Goal: Task Accomplishment & Management: Manage account settings

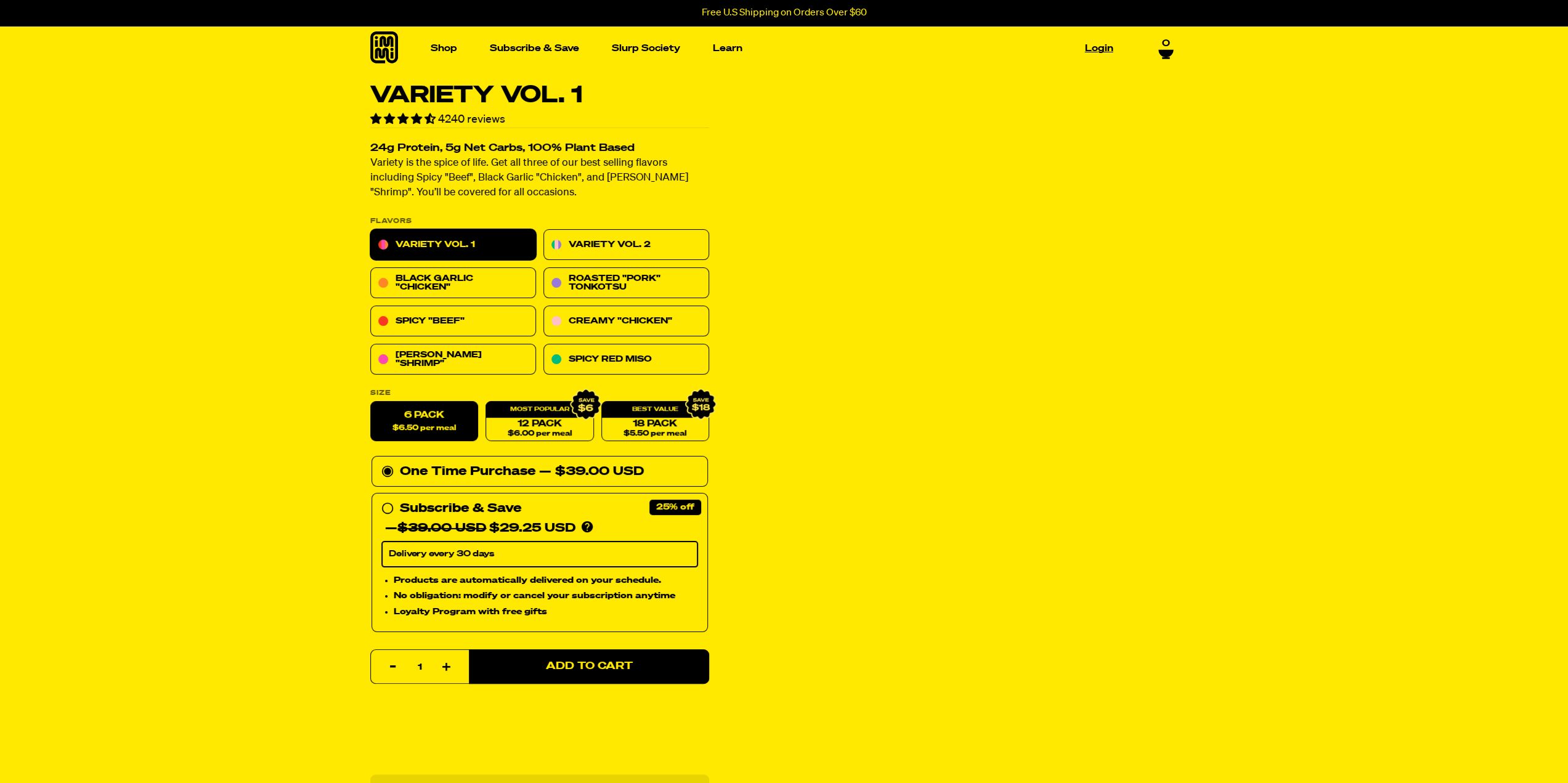
click at [1102, 51] on link "Login" at bounding box center [1100, 49] width 38 height 19
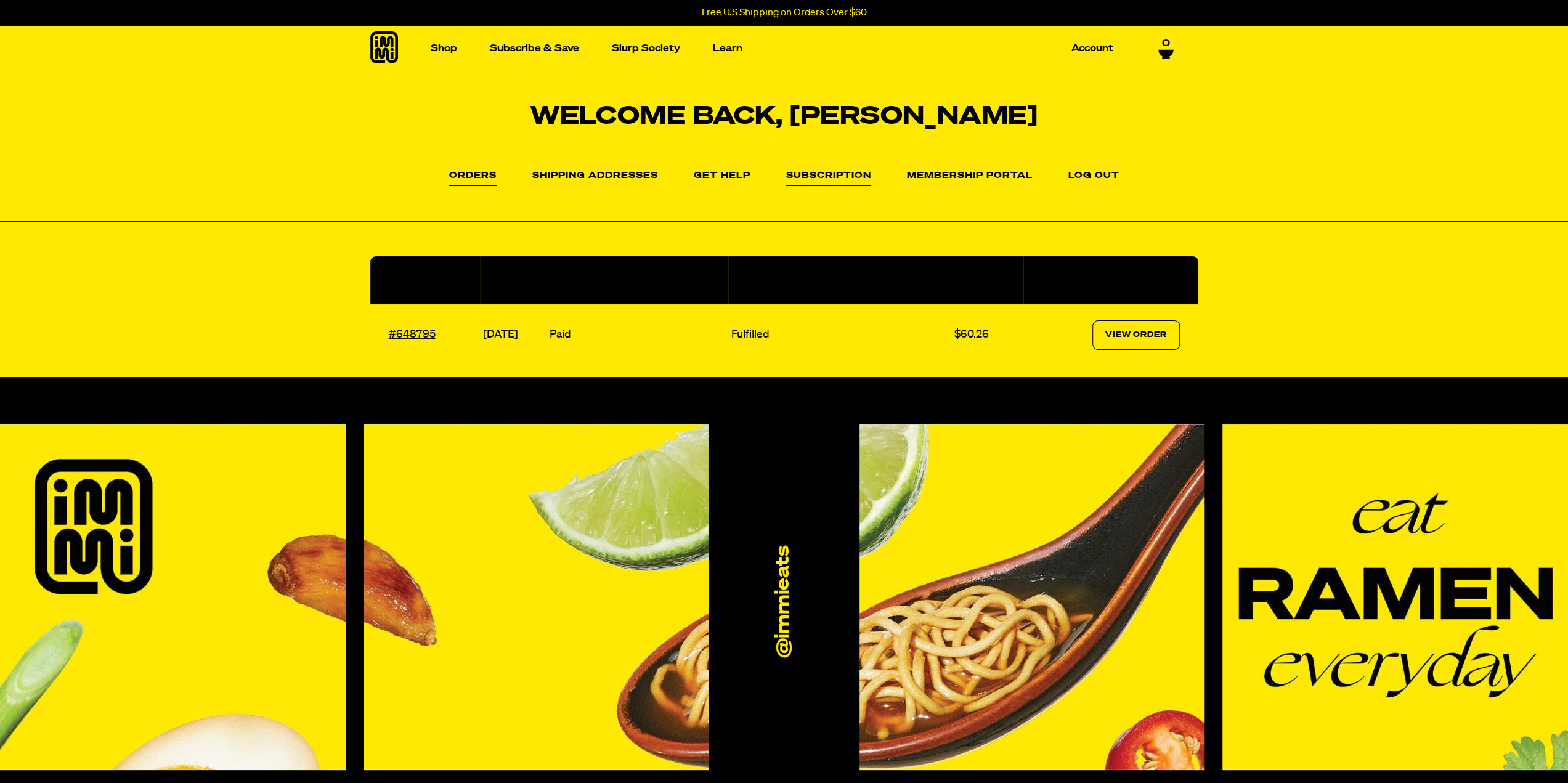
click at [807, 177] on link "Subscription" at bounding box center [828, 178] width 85 height 14
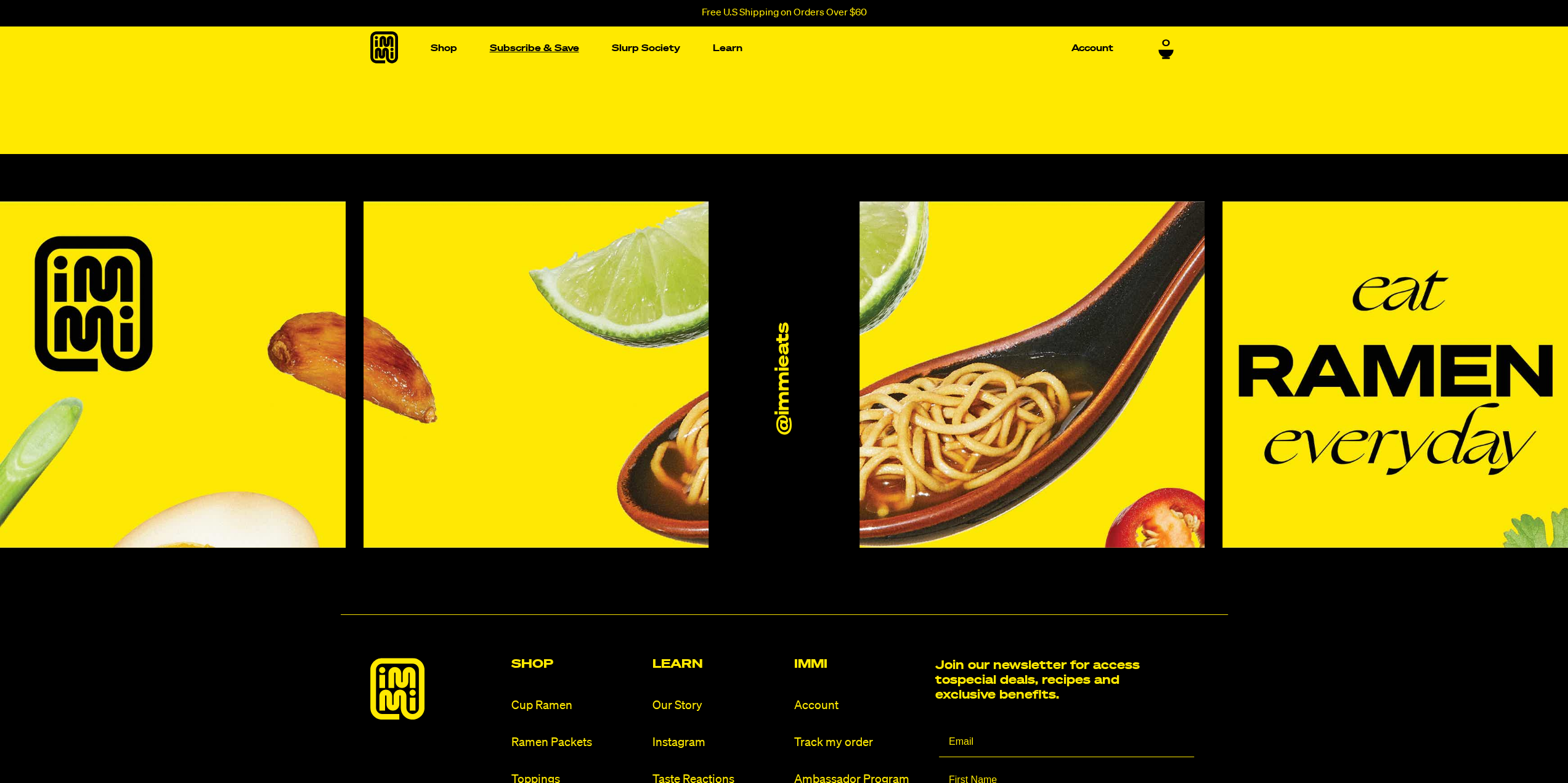
click at [545, 50] on link "Subscribe & Save" at bounding box center [534, 49] width 99 height 19
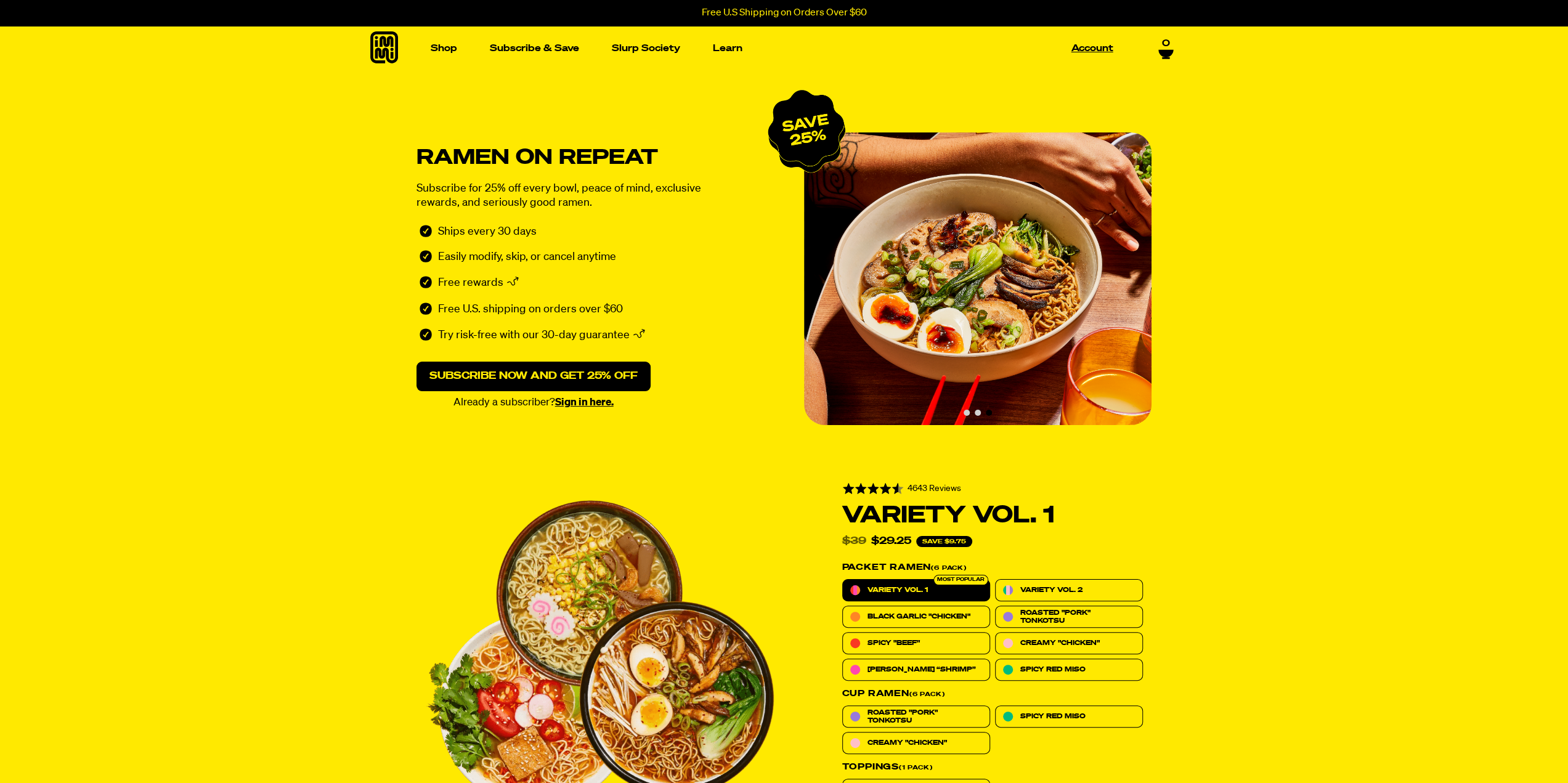
click at [1106, 52] on link "Account" at bounding box center [1093, 49] width 52 height 19
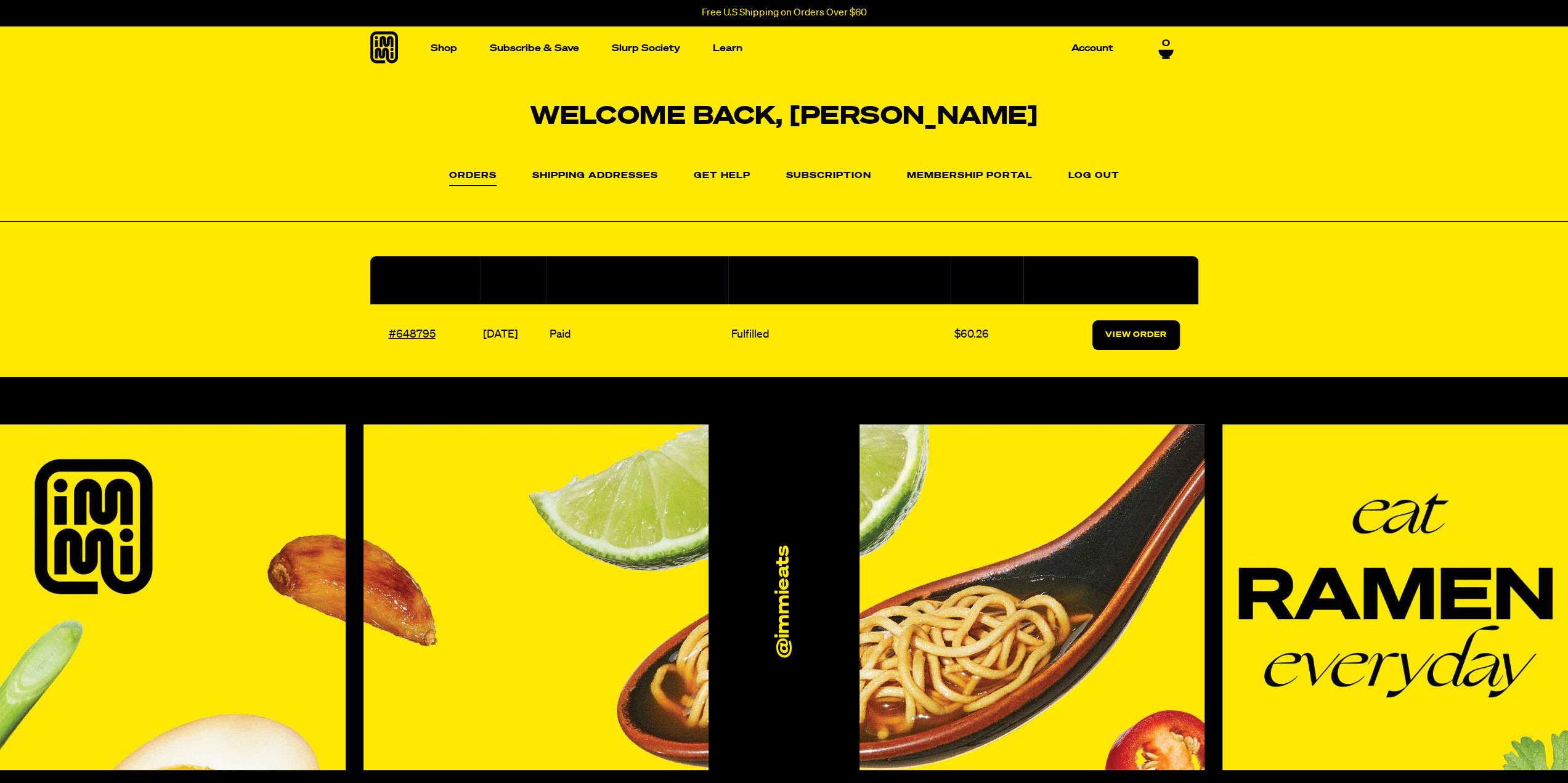
drag, startPoint x: 1156, startPoint y: 340, endPoint x: 1165, endPoint y: 339, distance: 9.1
click at [1156, 339] on link "View Order" at bounding box center [1137, 335] width 88 height 30
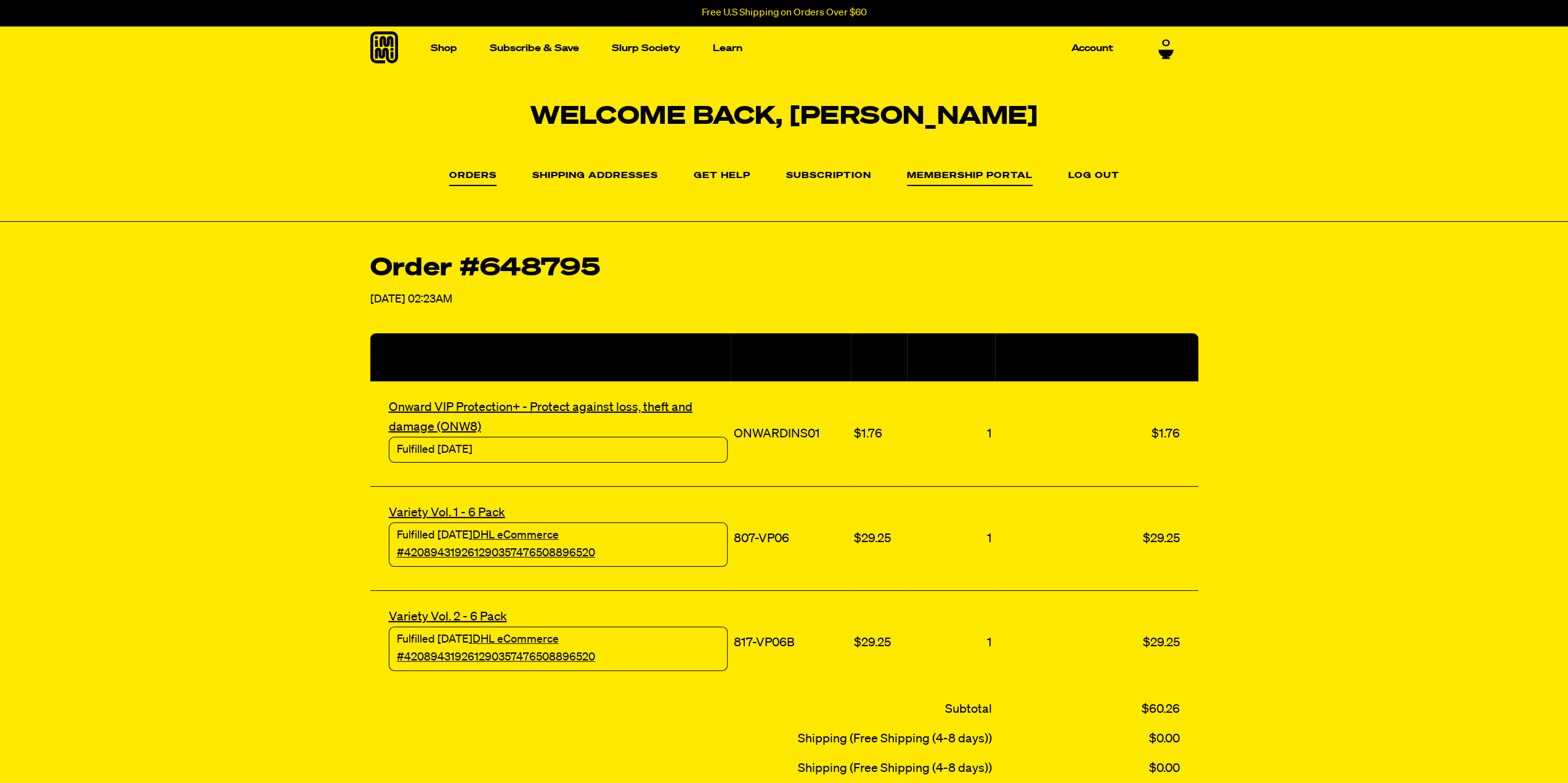
click at [982, 176] on link "Membership Portal" at bounding box center [969, 178] width 125 height 14
click at [850, 178] on link "Subscription" at bounding box center [828, 178] width 85 height 14
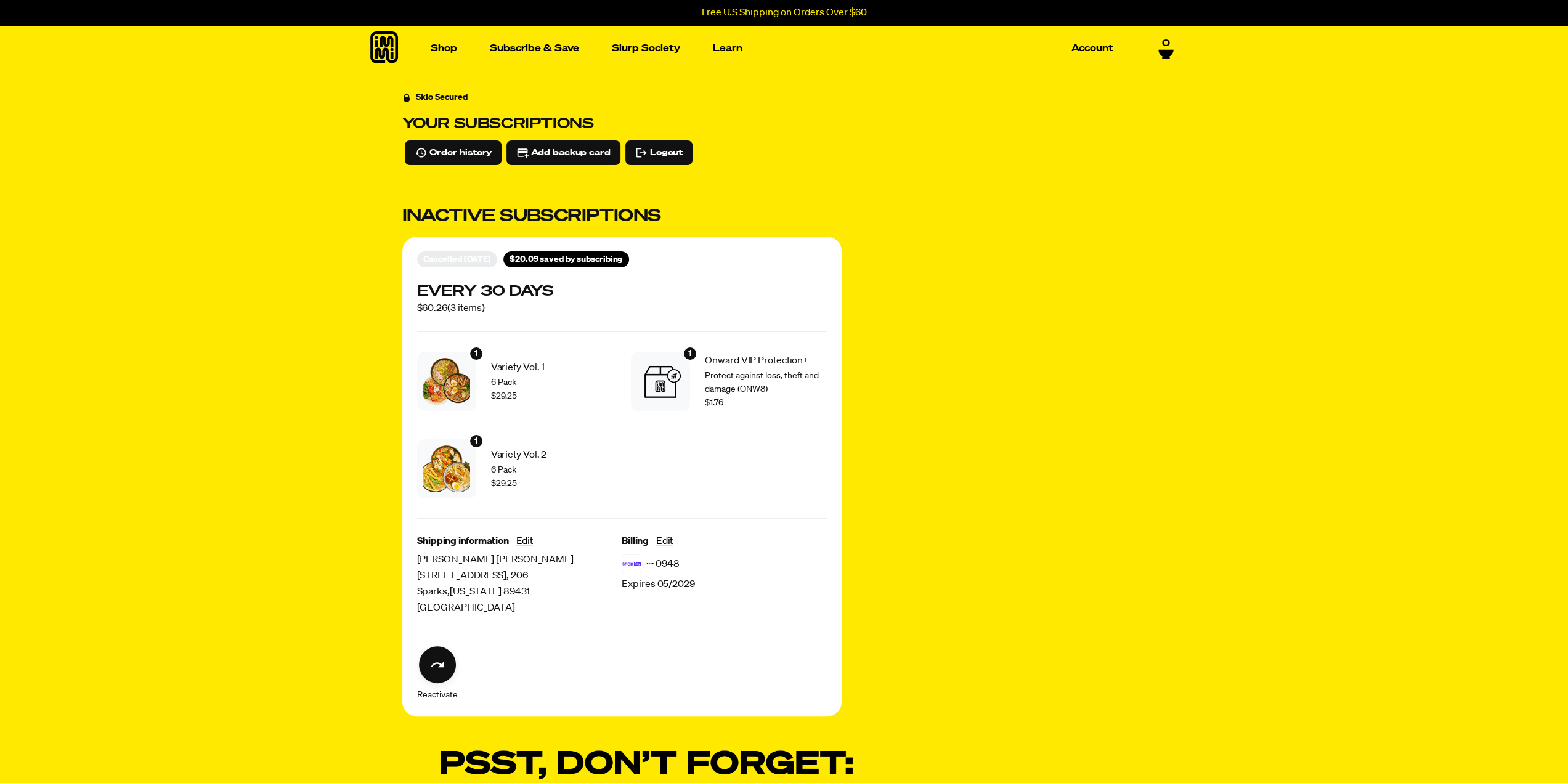
drag, startPoint x: 1092, startPoint y: 70, endPoint x: 849, endPoint y: 125, distance: 249.1
click at [1091, 70] on li "Account" at bounding box center [1093, 48] width 52 height 45
click at [672, 155] on span "Logout" at bounding box center [666, 153] width 33 height 13
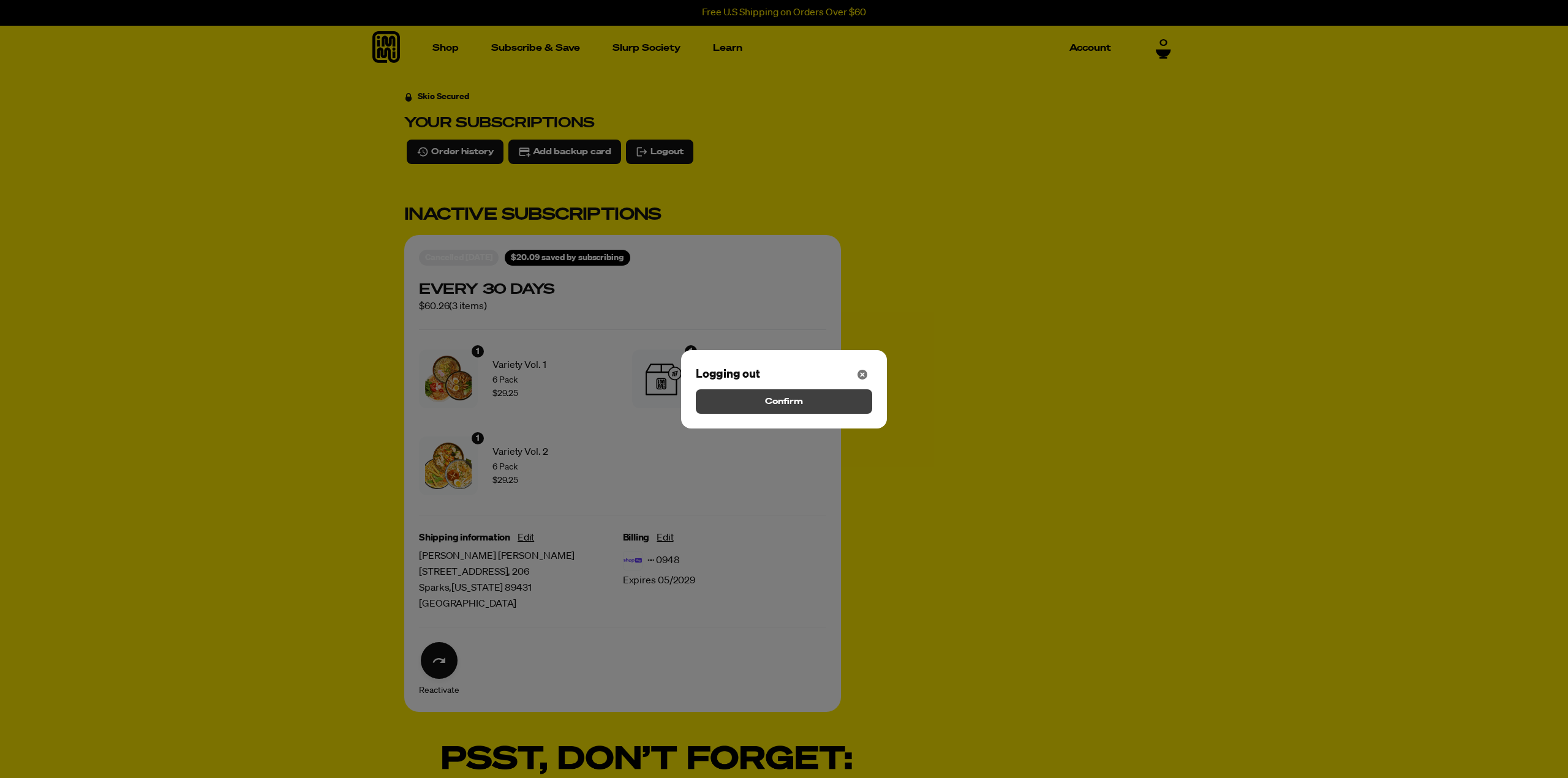
click at [805, 404] on button "Confirm" at bounding box center [784, 402] width 177 height 25
